Goal: Information Seeking & Learning: Learn about a topic

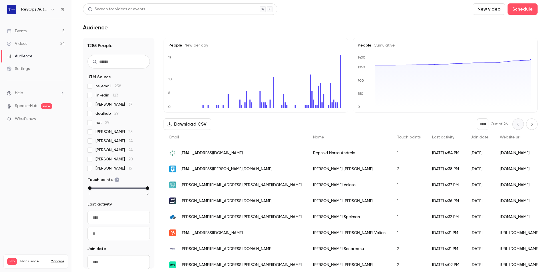
click at [31, 107] on link "SpeakerHub" at bounding box center [26, 106] width 23 height 6
click at [26, 32] on div "Events" at bounding box center [17, 31] width 20 height 6
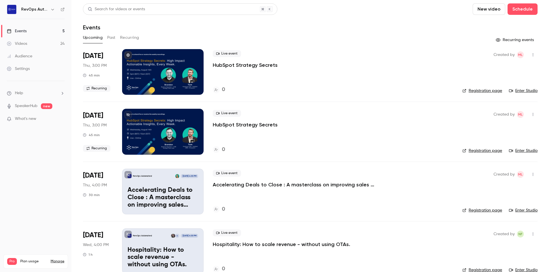
click at [109, 37] on button "Past" at bounding box center [111, 37] width 8 height 9
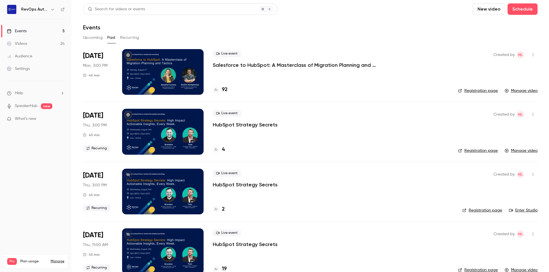
click at [332, 65] on p "Salesforce to HubSpot: A Masterclass of Migration Planning and Tactics" at bounding box center [299, 65] width 172 height 7
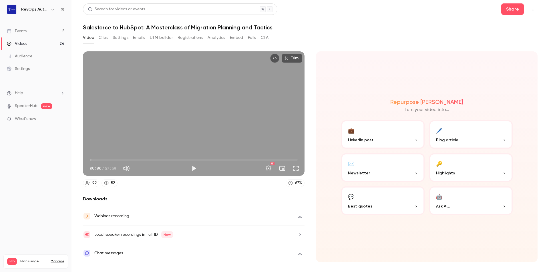
click at [210, 39] on button "Analytics" at bounding box center [217, 37] width 18 height 9
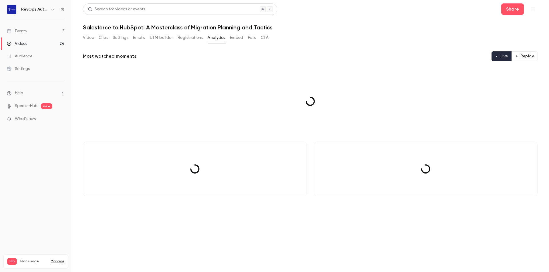
click at [254, 37] on button "Polls" at bounding box center [252, 37] width 8 height 9
